Goal: Transaction & Acquisition: Purchase product/service

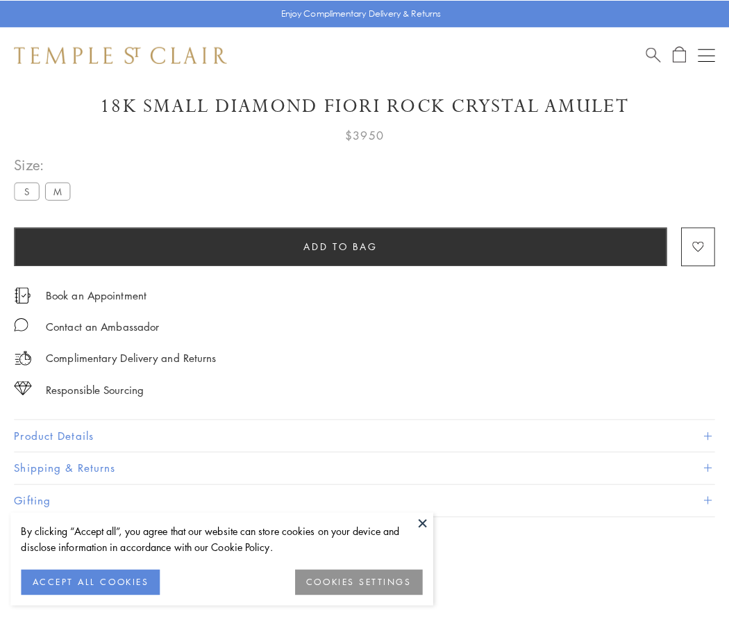
scroll to position [82, 0]
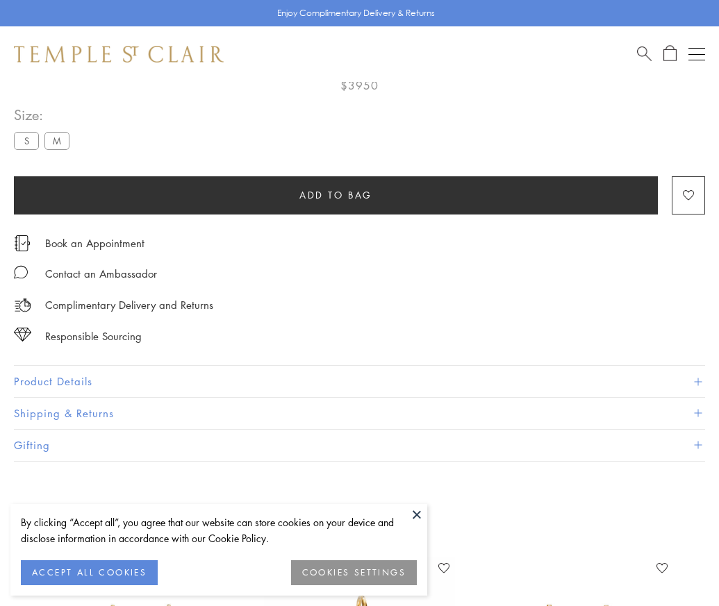
click at [335, 194] on span "Add to bag" at bounding box center [335, 195] width 73 height 15
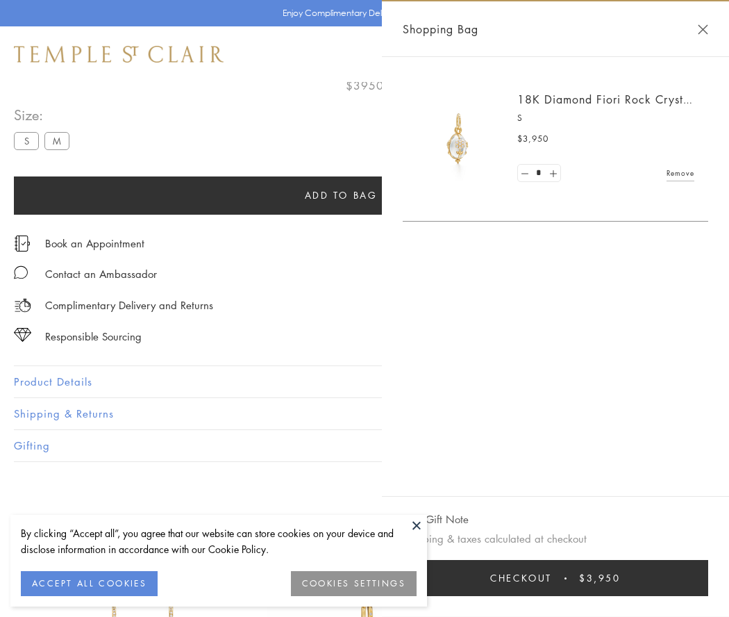
click at [573, 578] on button "Checkout $3,950" at bounding box center [556, 578] width 306 height 36
